Goal: Transaction & Acquisition: Purchase product/service

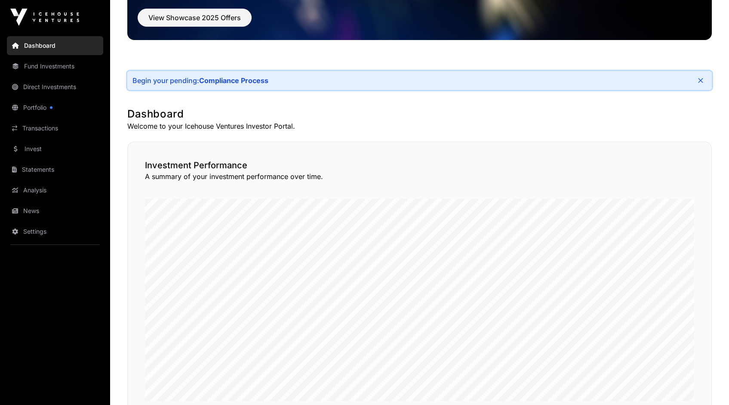
scroll to position [107, 0]
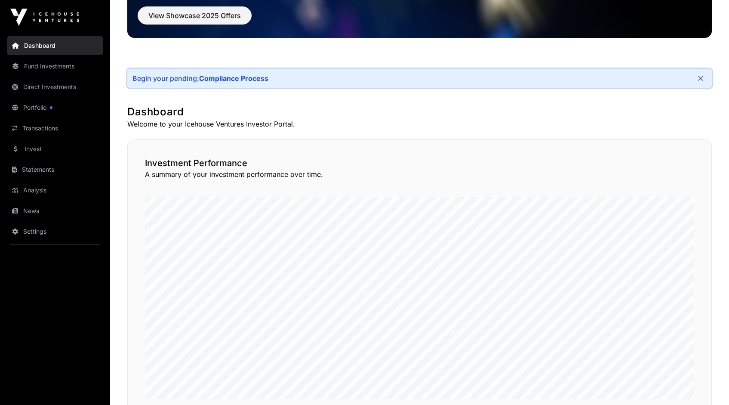
click at [49, 43] on link "Dashboard" at bounding box center [55, 45] width 96 height 19
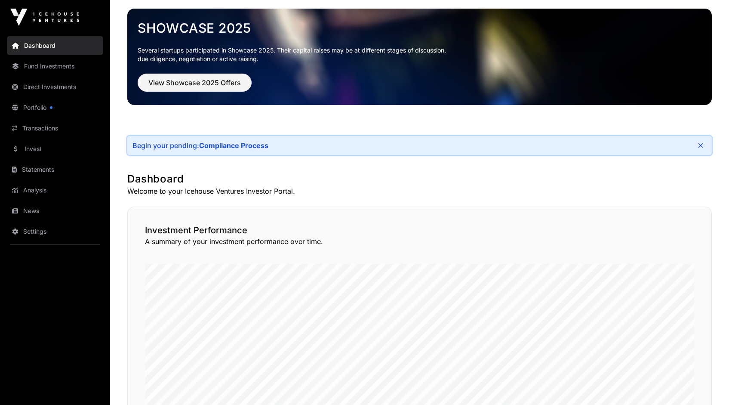
scroll to position [0, 0]
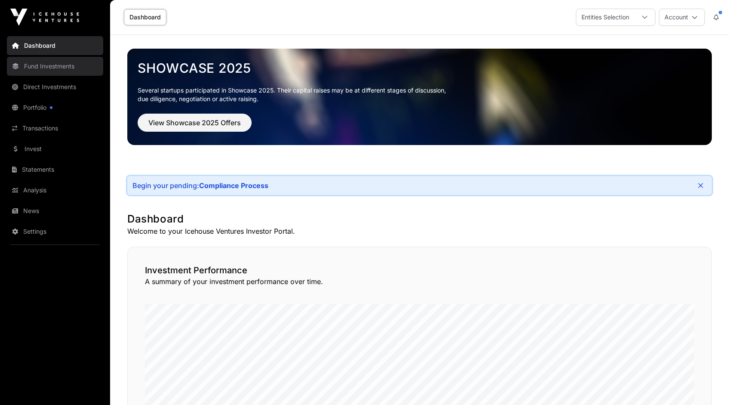
click at [51, 67] on link "Fund Investments" at bounding box center [55, 66] width 96 height 19
click at [204, 122] on span "View Showcase 2025 Offers" at bounding box center [194, 122] width 92 height 10
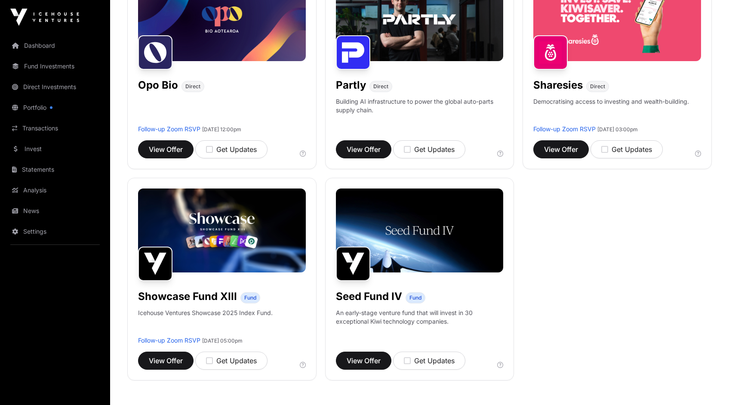
scroll to position [593, 0]
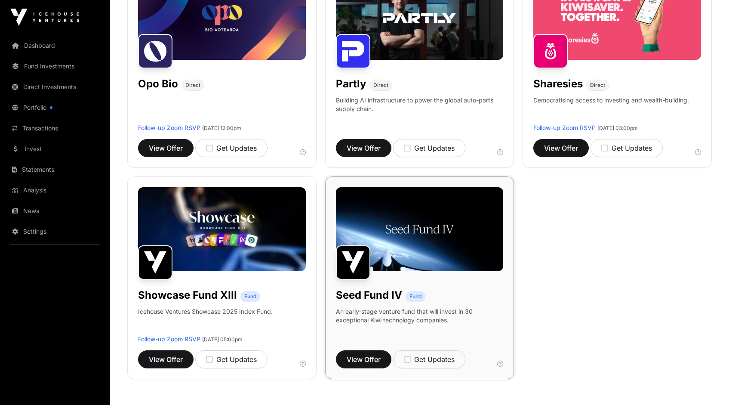
click at [400, 268] on img at bounding box center [420, 229] width 168 height 84
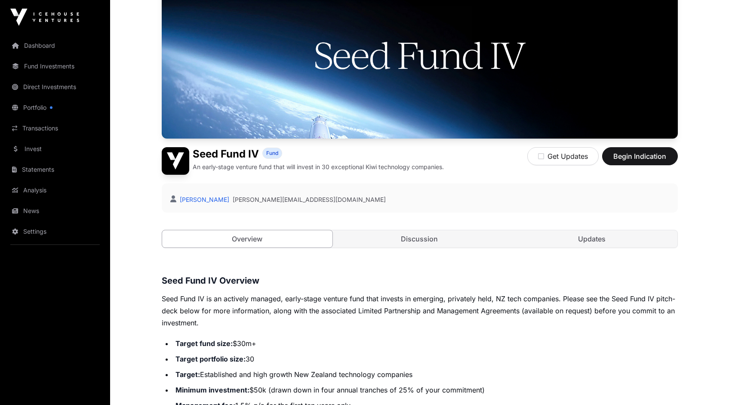
scroll to position [99, 0]
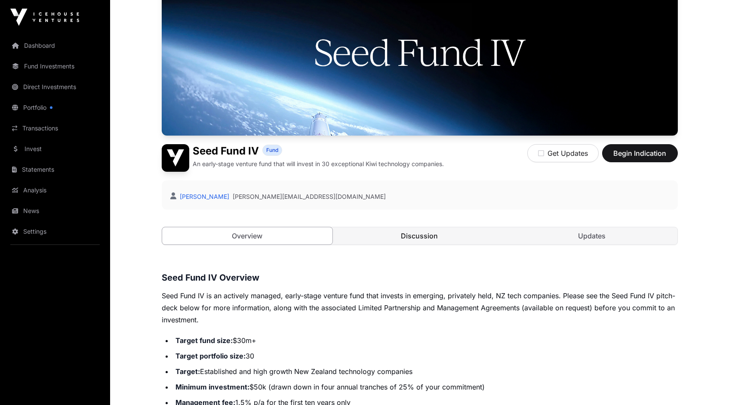
click at [417, 236] on link "Discussion" at bounding box center [419, 235] width 171 height 17
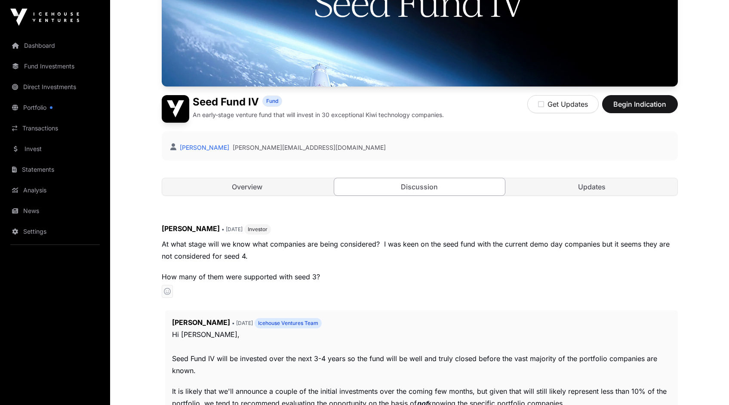
scroll to position [133, 0]
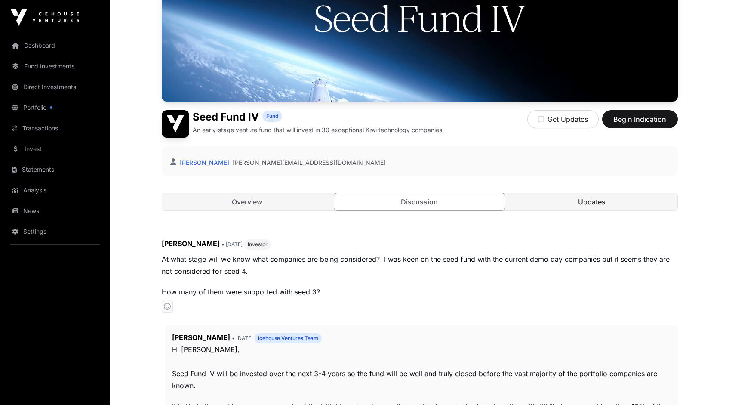
click at [555, 197] on link "Updates" at bounding box center [592, 201] width 171 height 17
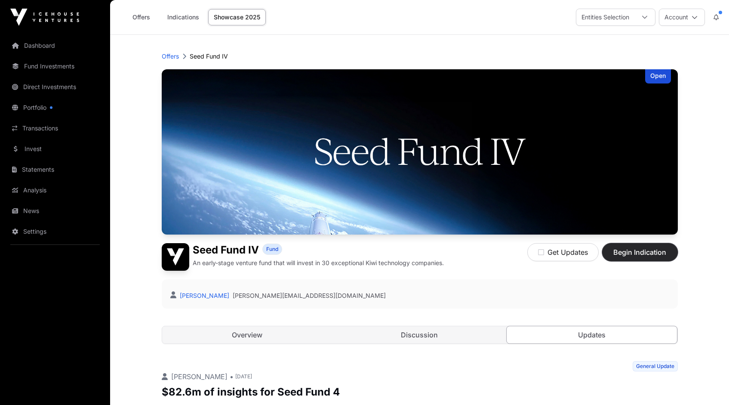
click at [644, 251] on span "Begin Indication" at bounding box center [640, 252] width 54 height 10
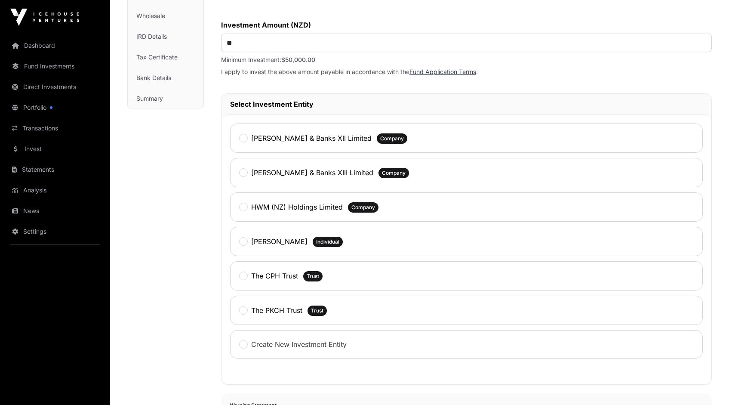
scroll to position [151, 0]
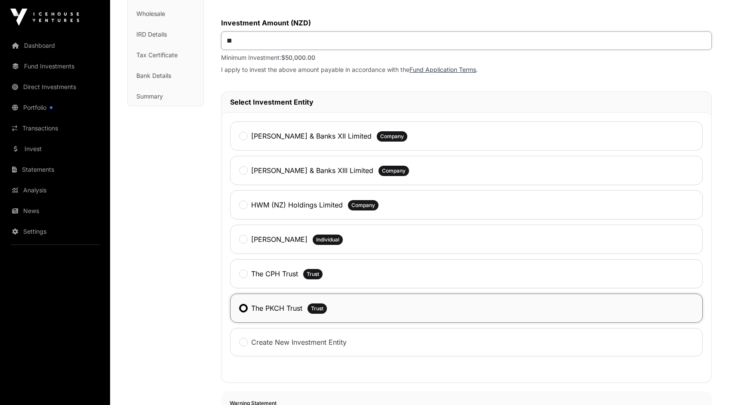
drag, startPoint x: 268, startPoint y: 40, endPoint x: 179, endPoint y: 41, distance: 89.1
click at [179, 41] on div "Investment Fund Application AML Nature & Purpose Wholesale IRD Details Tax Cert…" at bounding box center [419, 317] width 585 height 792
type input "********"
click at [227, 148] on div "Christopher & Banks XII Limited Company Christopher & Banks XIII Limited Compan…" at bounding box center [467, 247] width 490 height 270
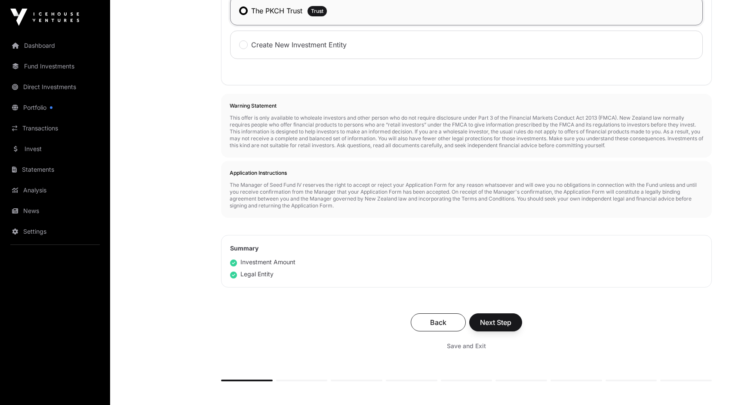
scroll to position [450, 0]
click at [498, 320] on span "Next Step" at bounding box center [495, 321] width 31 height 10
drag, startPoint x: 498, startPoint y: 320, endPoint x: 506, endPoint y: 226, distance: 94.6
click at [504, 234] on div "Investment Application To get started with your investment application, we just…" at bounding box center [466, 7] width 491 height 768
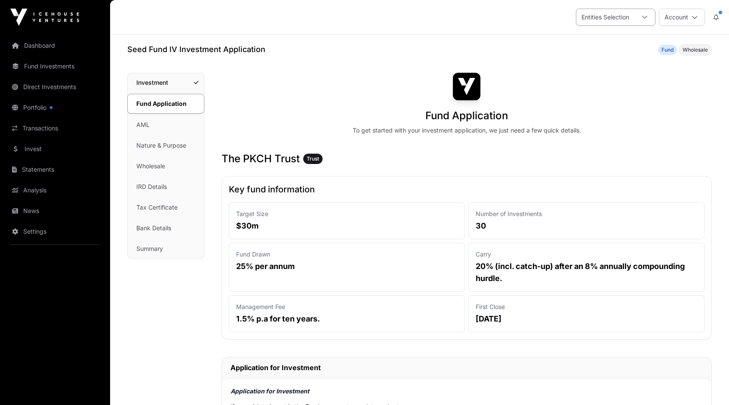
click at [644, 15] on icon at bounding box center [645, 17] width 6 height 6
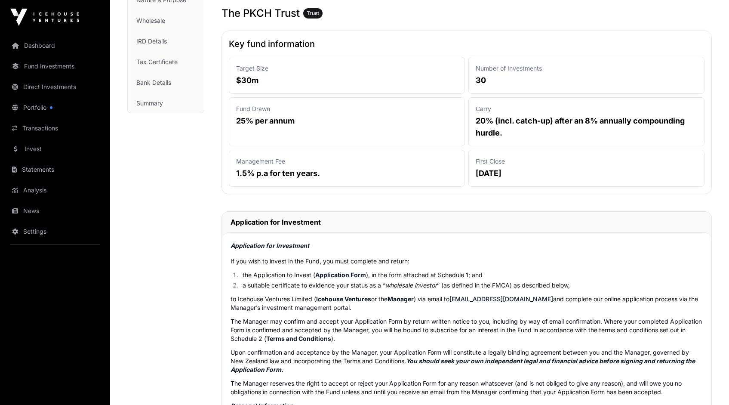
scroll to position [147, 0]
